Goal: Check status

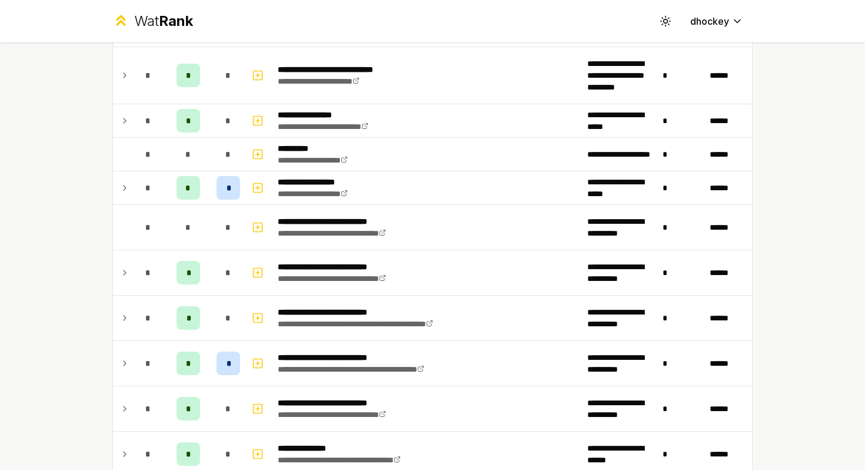
scroll to position [1790, 0]
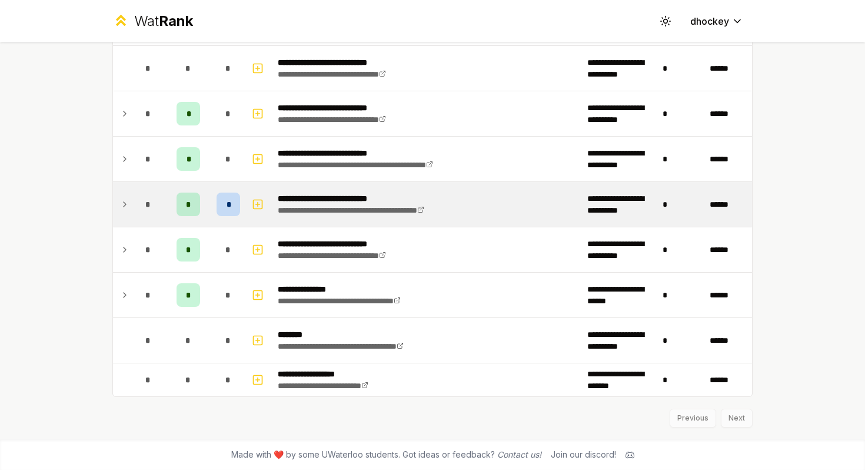
click at [118, 205] on td at bounding box center [122, 204] width 19 height 45
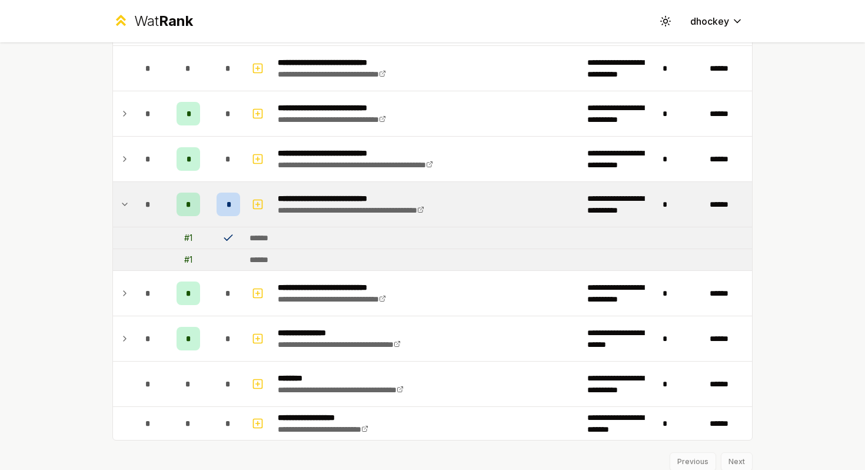
click at [119, 206] on td at bounding box center [122, 204] width 19 height 45
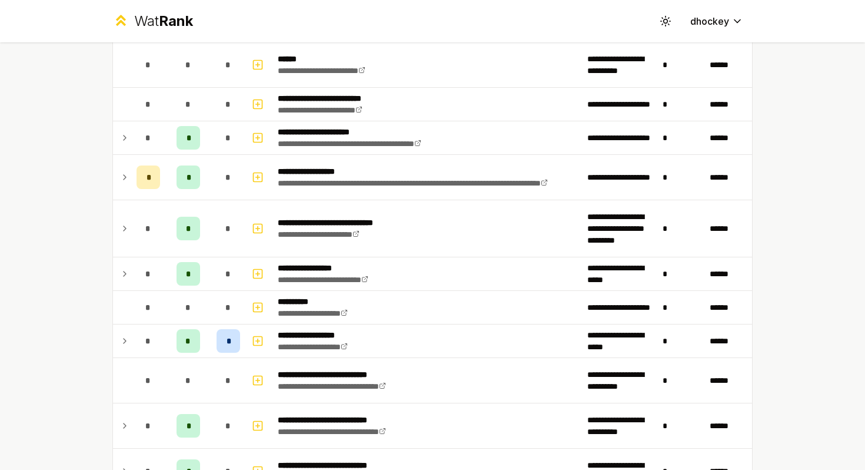
scroll to position [1480, 0]
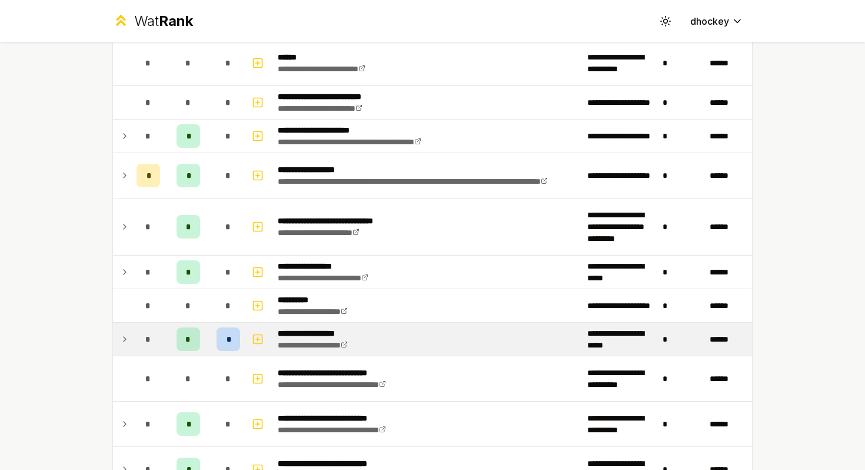
click at [127, 329] on td at bounding box center [122, 338] width 19 height 33
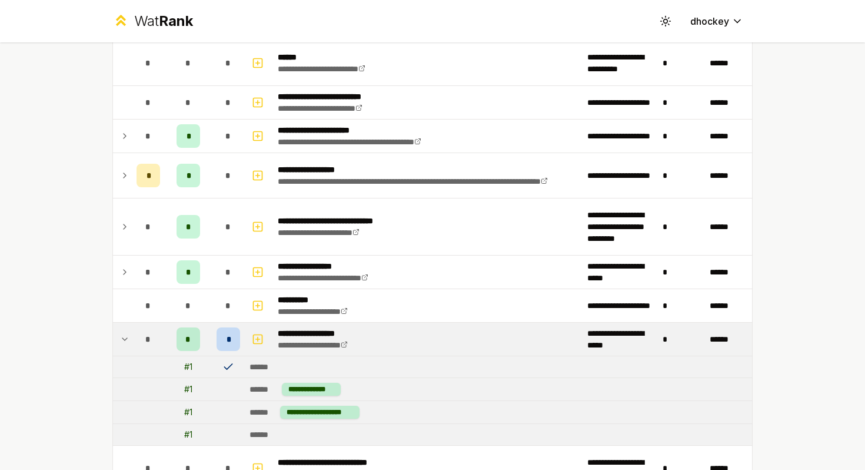
click at [127, 329] on td at bounding box center [122, 338] width 19 height 33
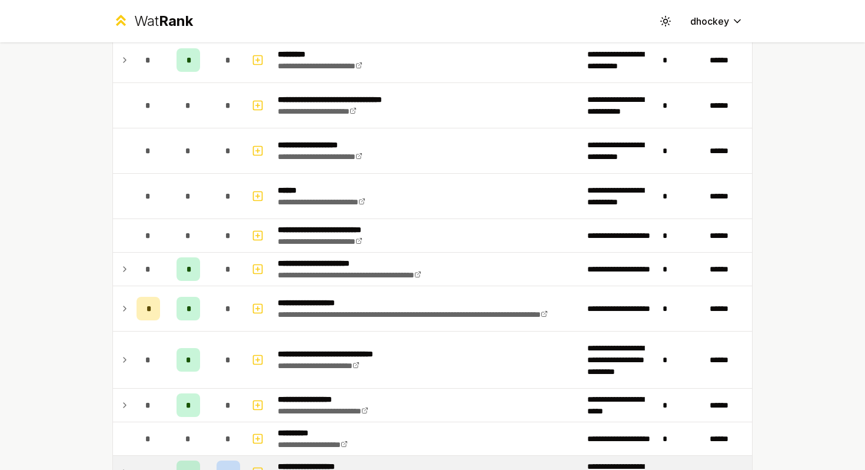
scroll to position [1318, 0]
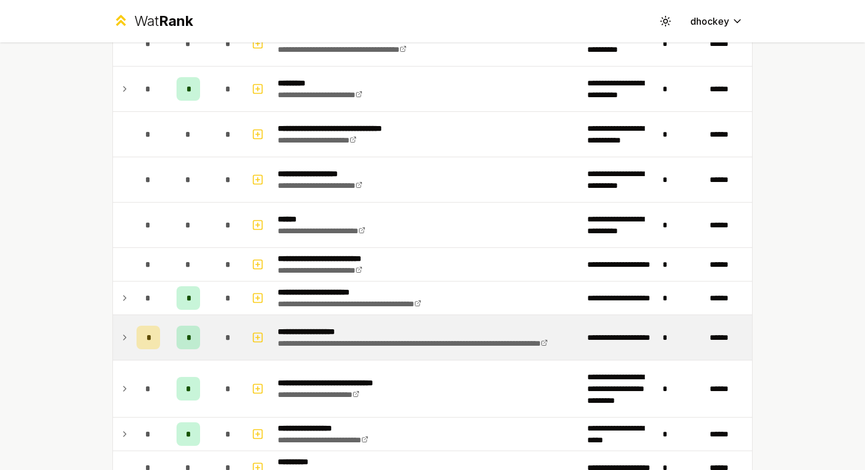
click at [122, 338] on icon at bounding box center [124, 337] width 9 height 14
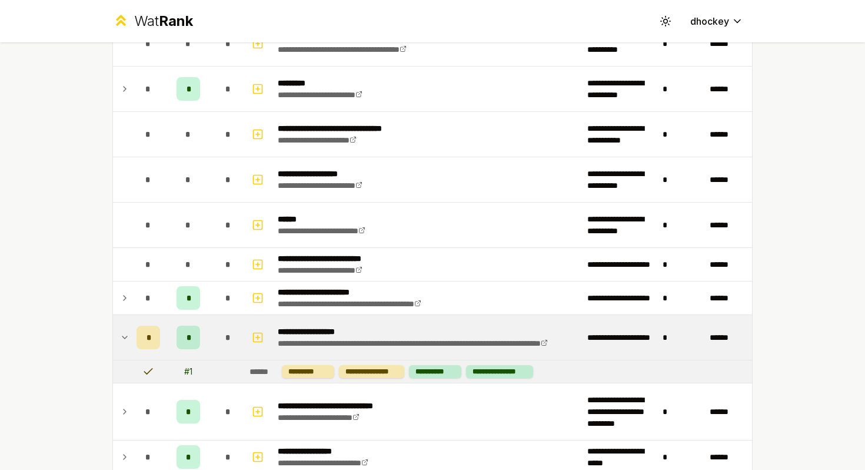
click at [122, 337] on icon at bounding box center [124, 337] width 9 height 14
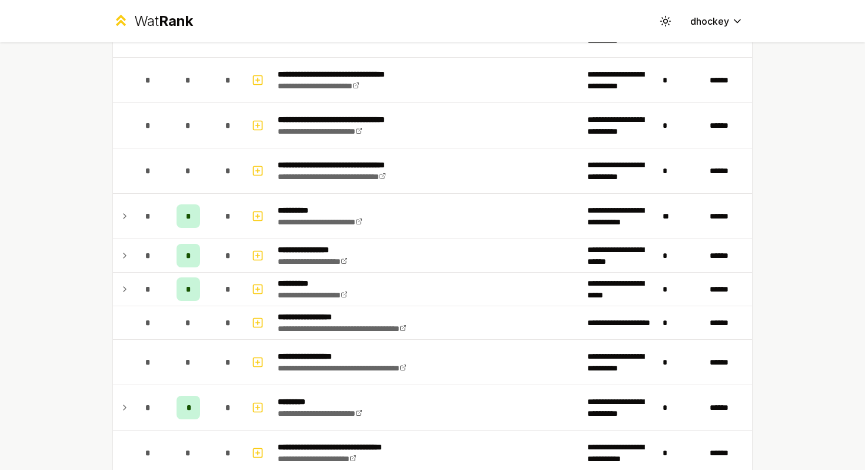
scroll to position [999, 0]
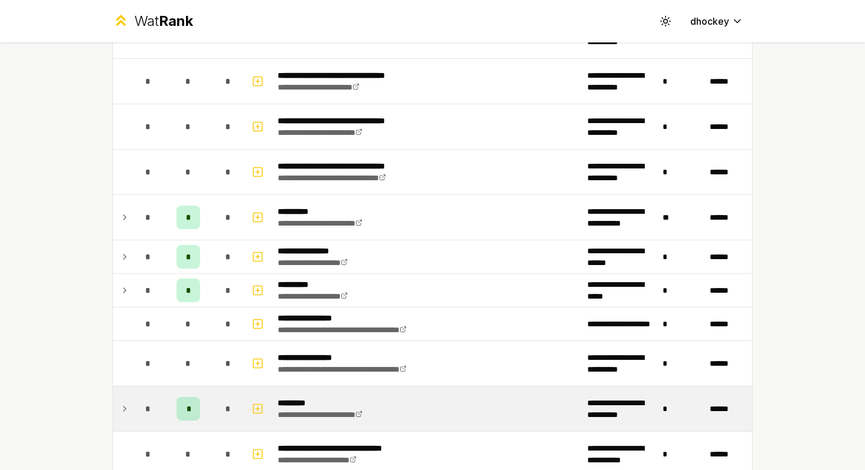
click at [124, 408] on icon at bounding box center [124, 408] width 9 height 14
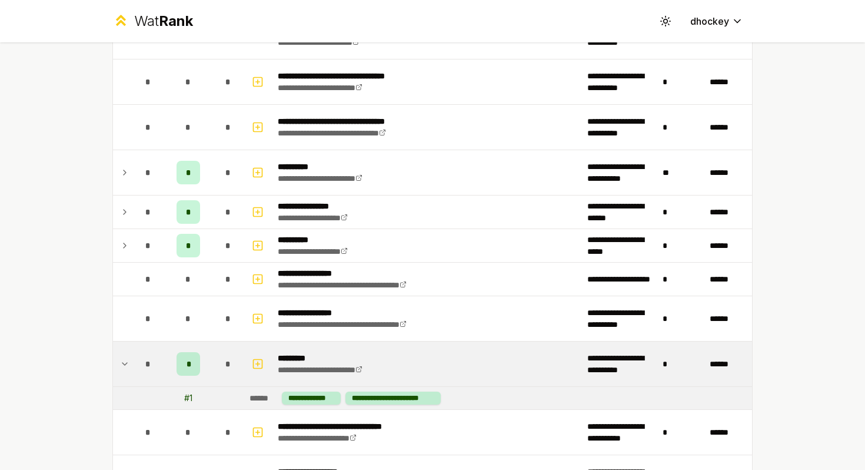
scroll to position [1059, 0]
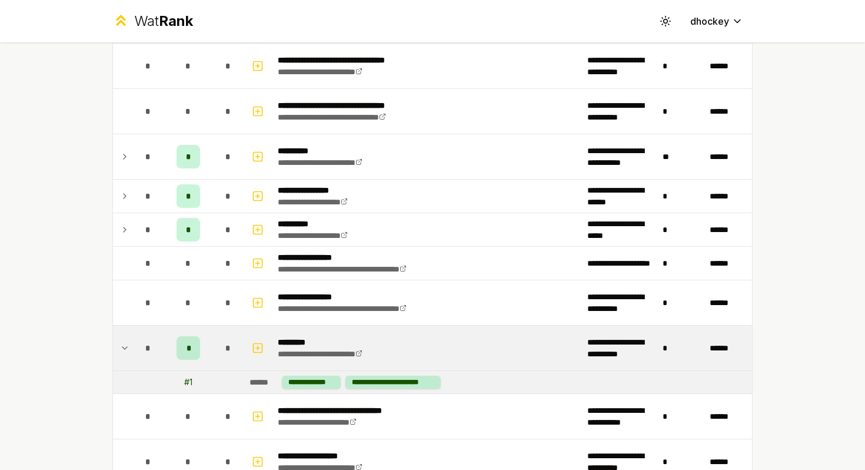
click at [120, 348] on icon at bounding box center [124, 348] width 9 height 14
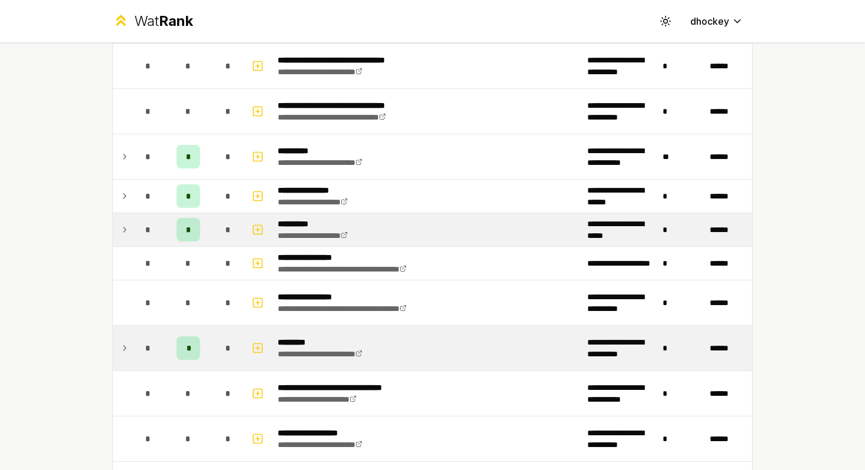
click at [122, 231] on icon at bounding box center [124, 229] width 9 height 14
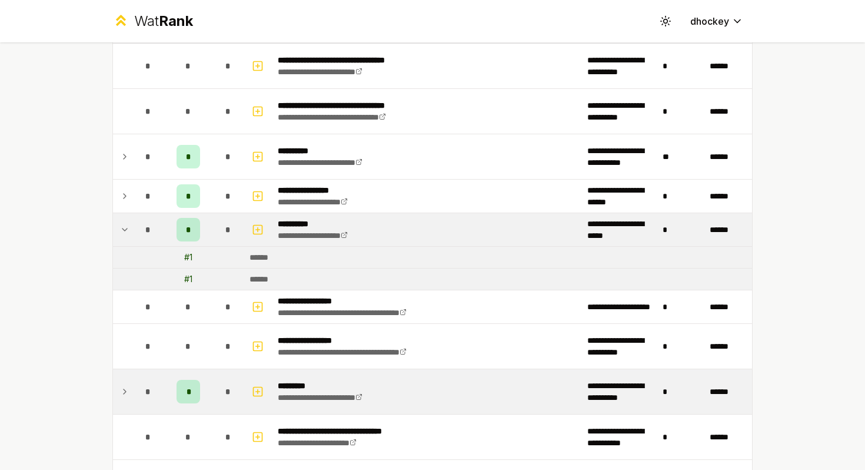
click at [122, 231] on icon at bounding box center [124, 229] width 9 height 14
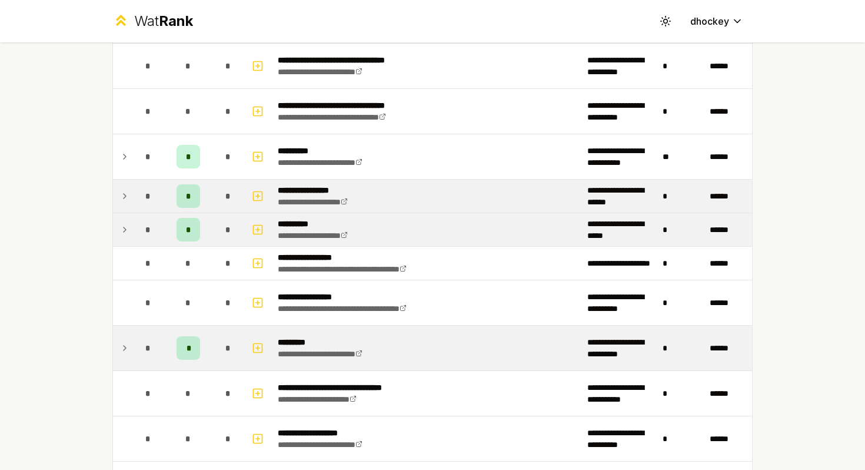
click at [121, 191] on icon at bounding box center [124, 196] width 9 height 14
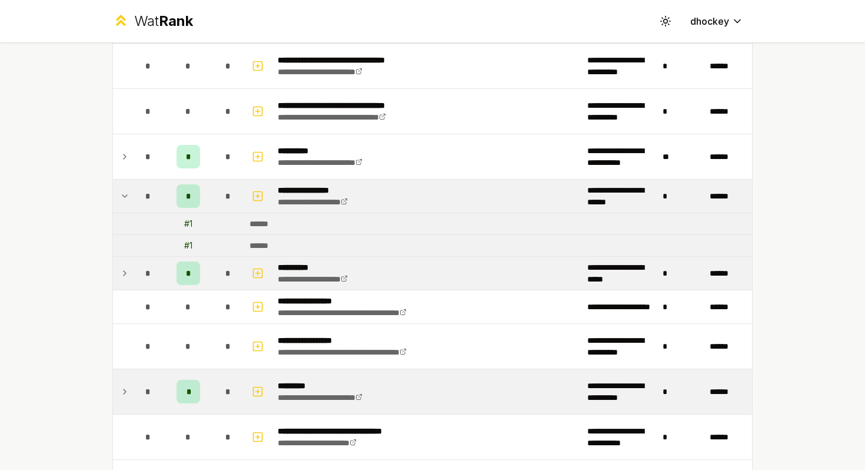
click at [121, 191] on icon at bounding box center [124, 196] width 9 height 14
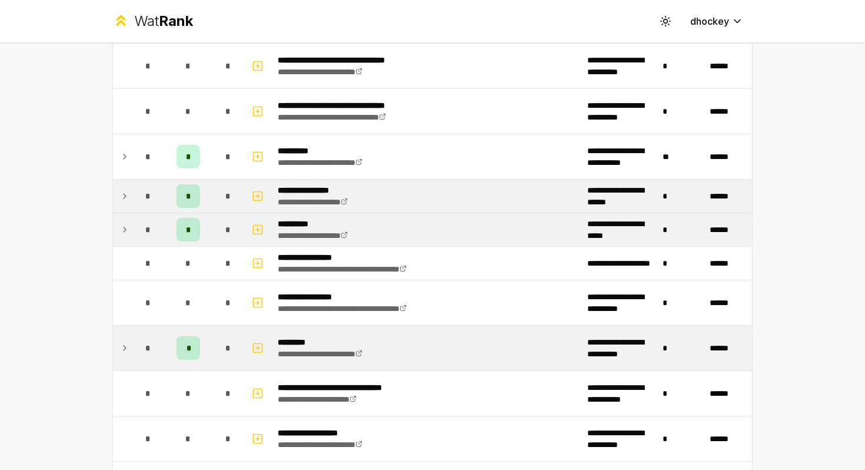
click at [110, 149] on div "**********" at bounding box center [433, 76] width 678 height 2187
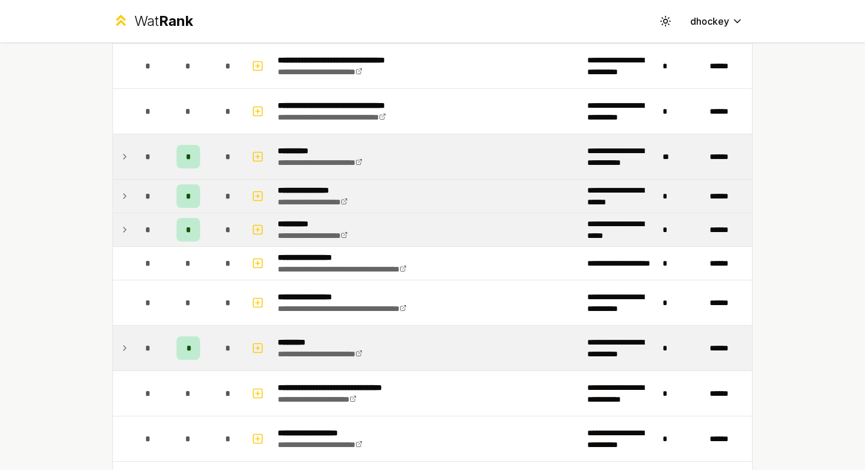
click at [118, 153] on td at bounding box center [122, 156] width 19 height 45
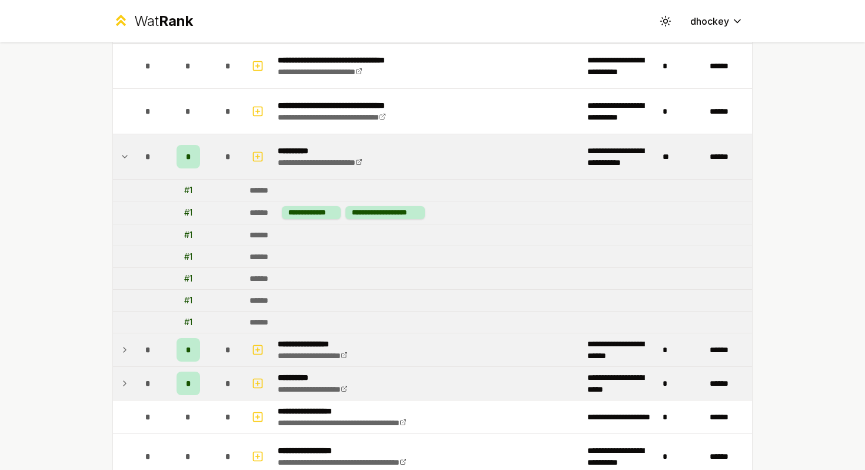
click at [117, 153] on td at bounding box center [122, 156] width 19 height 45
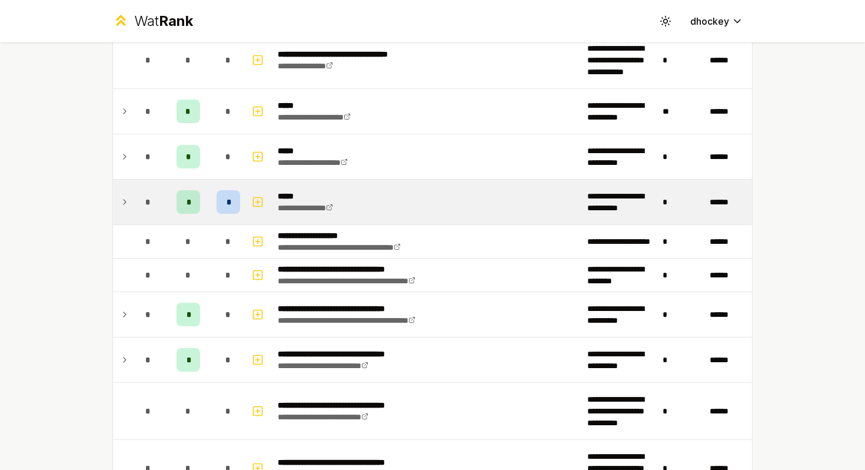
scroll to position [557, 0]
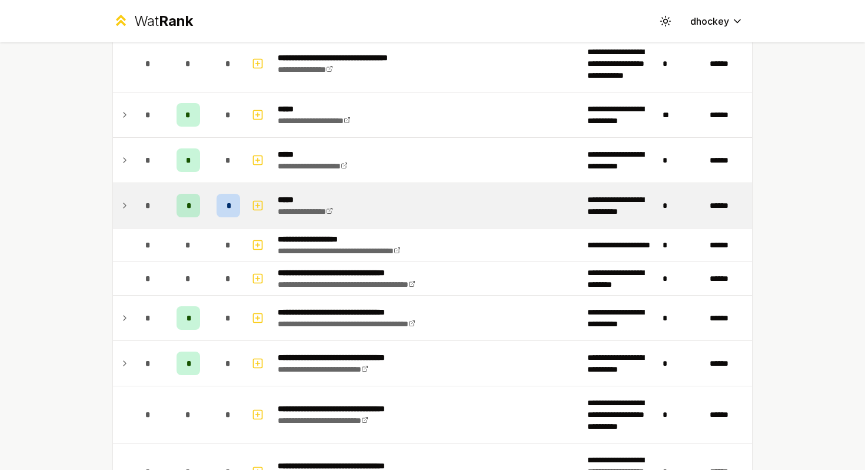
click at [129, 198] on td at bounding box center [122, 205] width 19 height 45
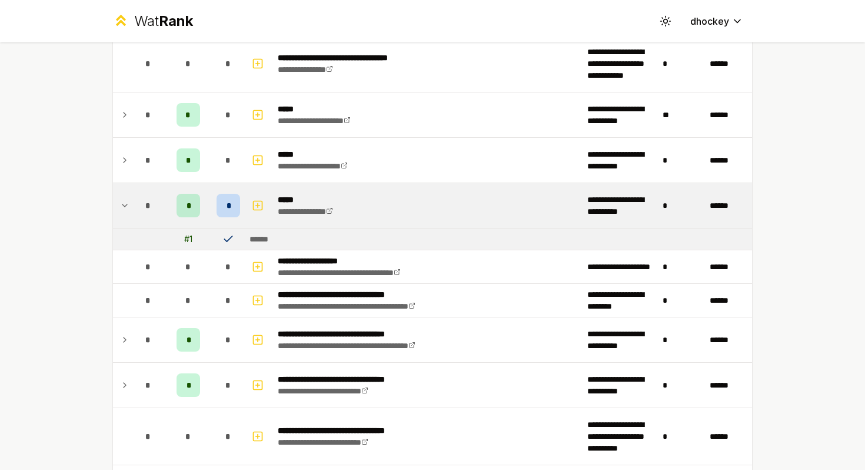
click at [129, 198] on td at bounding box center [122, 205] width 19 height 45
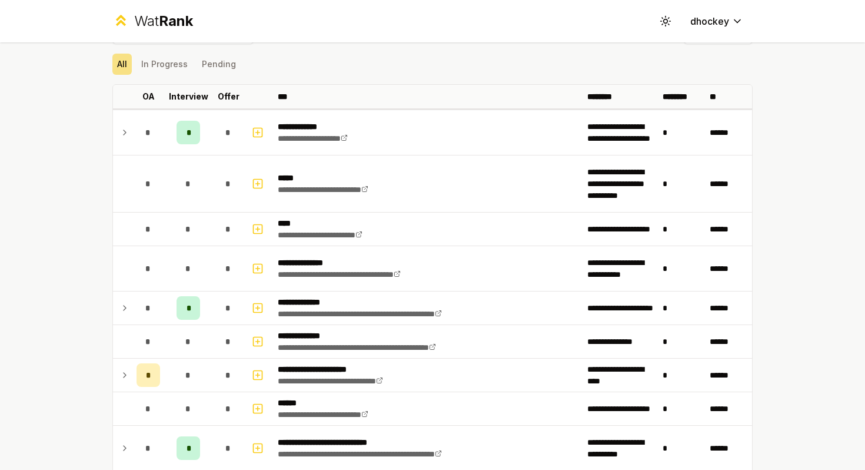
scroll to position [28, 0]
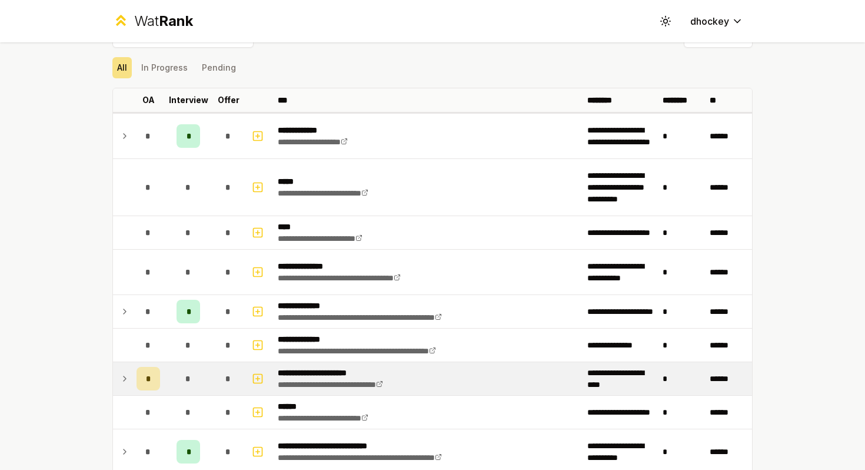
click at [127, 380] on icon at bounding box center [124, 378] width 9 height 14
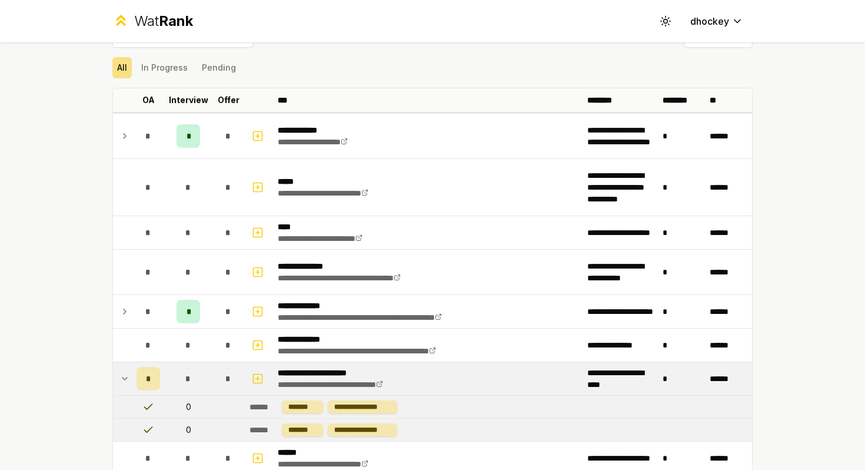
click at [125, 378] on icon at bounding box center [124, 378] width 5 height 2
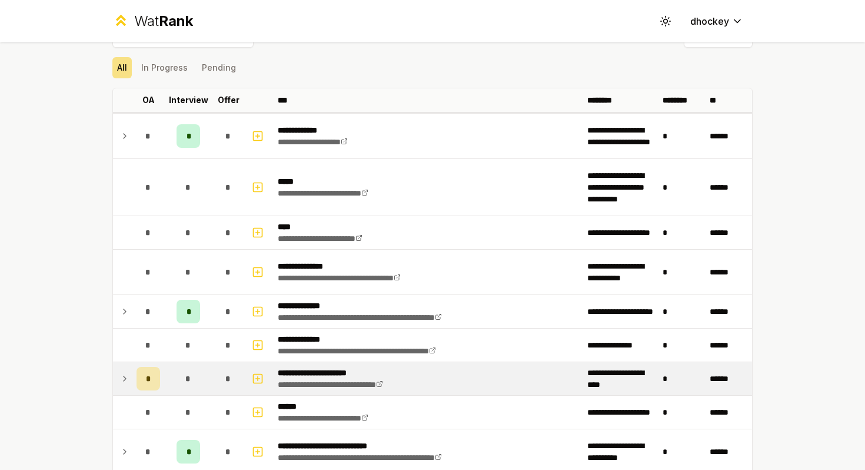
scroll to position [0, 0]
